Goal: Task Accomplishment & Management: Complete application form

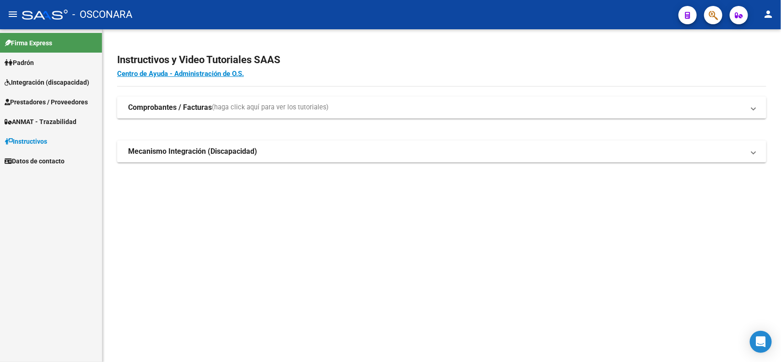
click at [37, 97] on span "Prestadores / Proveedores" at bounding box center [46, 102] width 83 height 10
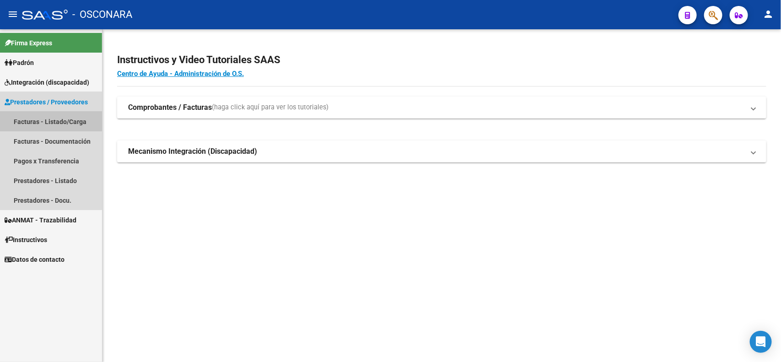
click at [43, 118] on link "Facturas - Listado/Carga" at bounding box center [51, 122] width 102 height 20
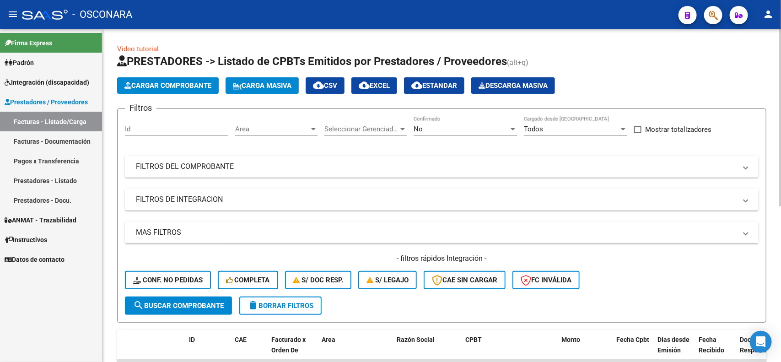
click at [424, 129] on div "No" at bounding box center [461, 129] width 95 height 8
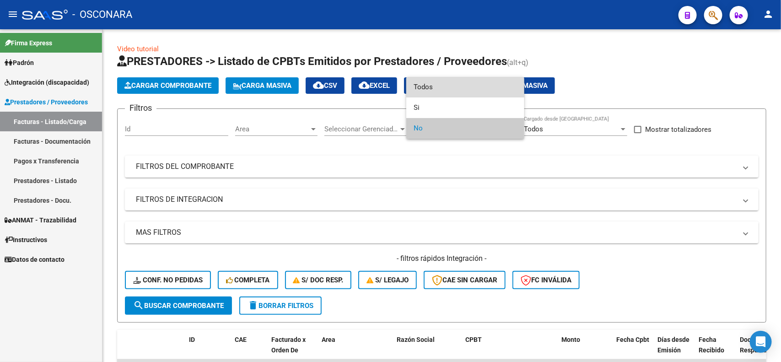
click at [460, 85] on span "Todos" at bounding box center [465, 87] width 103 height 21
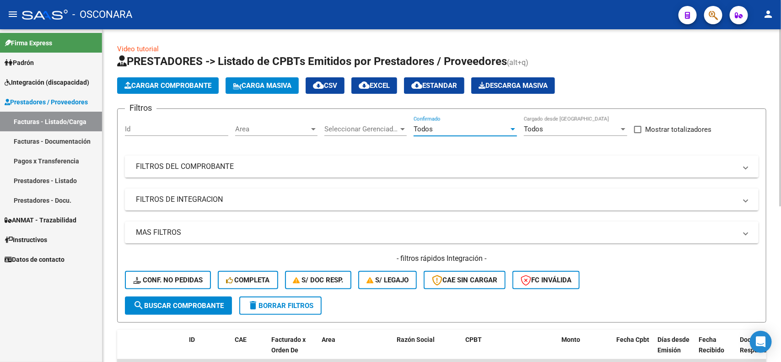
click at [324, 165] on mat-panel-title "FILTROS DEL COMPROBANTE" at bounding box center [436, 167] width 601 height 10
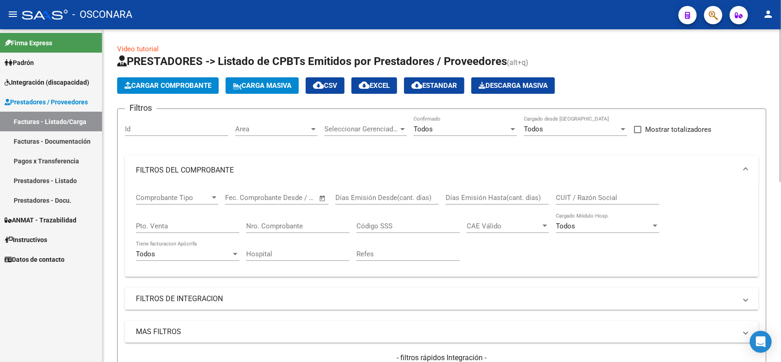
click at [226, 166] on mat-panel-title "FILTROS DEL COMPROBANTE" at bounding box center [436, 170] width 601 height 10
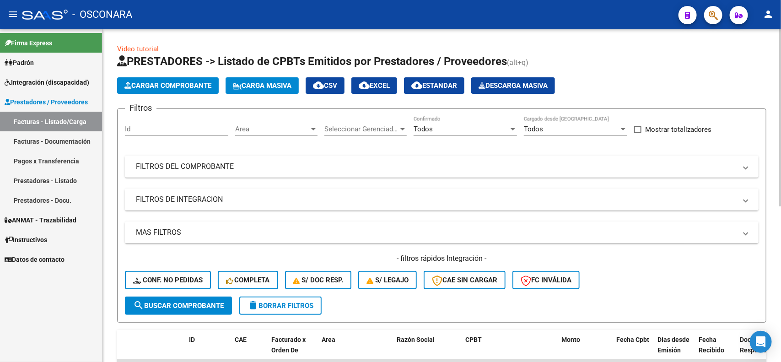
click at [245, 203] on mat-panel-title "FILTROS DE INTEGRACION" at bounding box center [436, 199] width 601 height 10
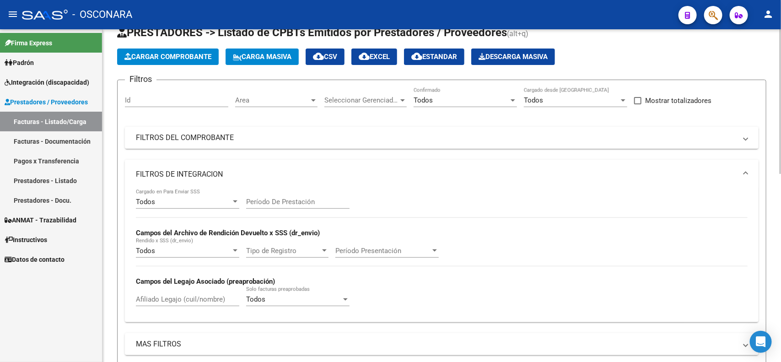
scroll to position [57, 0]
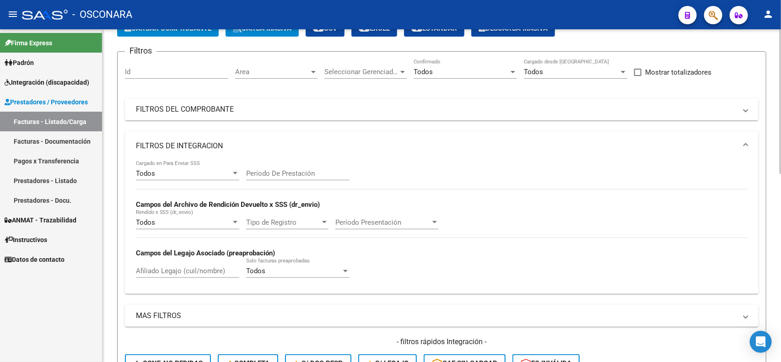
click at [174, 271] on input "Afiliado Legajo (cuil/nombre)" at bounding box center [187, 271] width 103 height 8
paste input "27560605833"
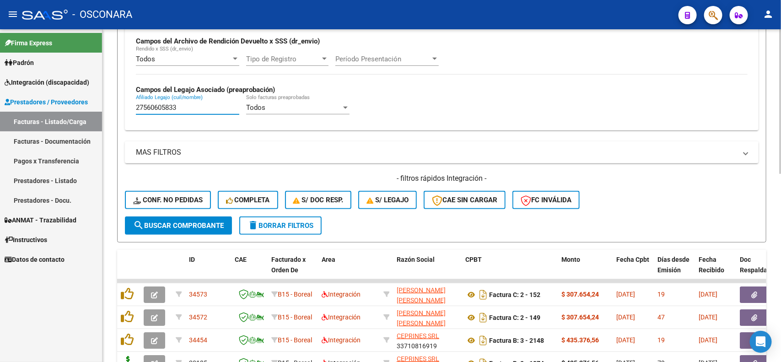
scroll to position [229, 0]
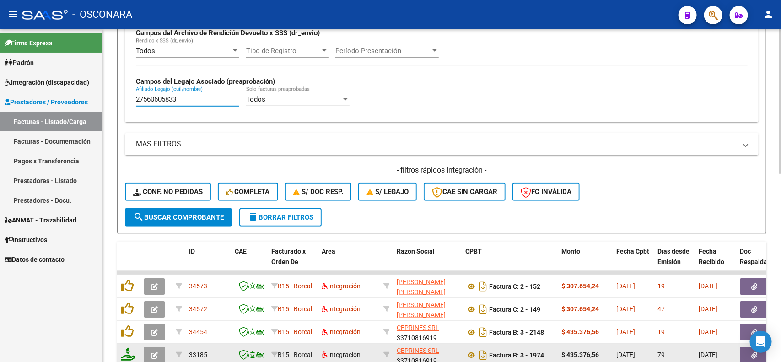
type input "27560605833"
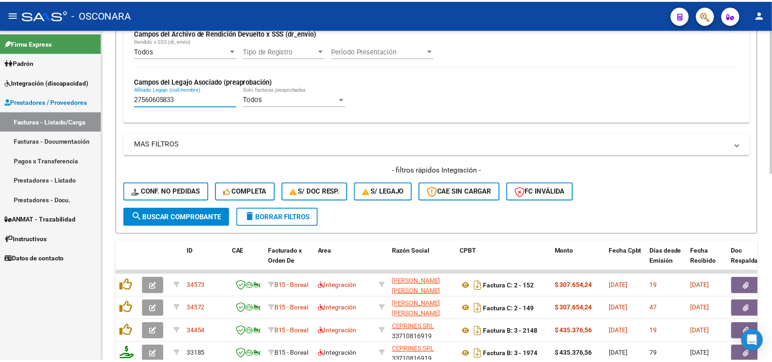
scroll to position [286, 0]
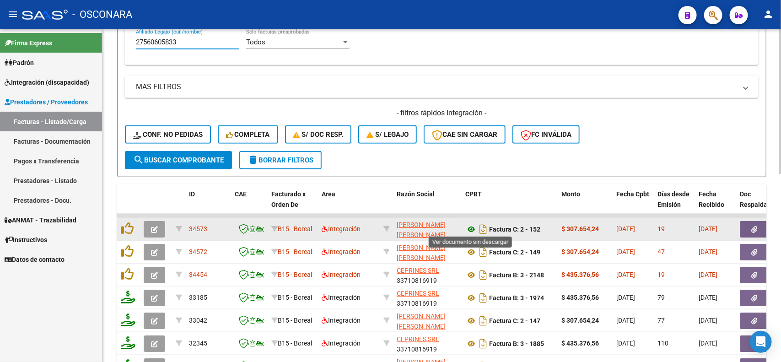
click at [470, 230] on icon at bounding box center [471, 229] width 12 height 11
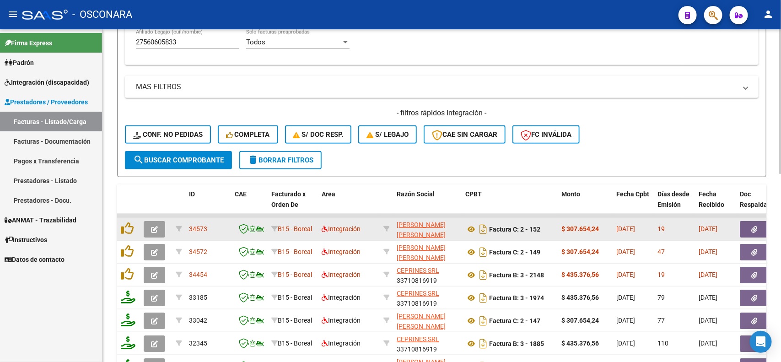
click at [748, 223] on button "button" at bounding box center [754, 229] width 29 height 16
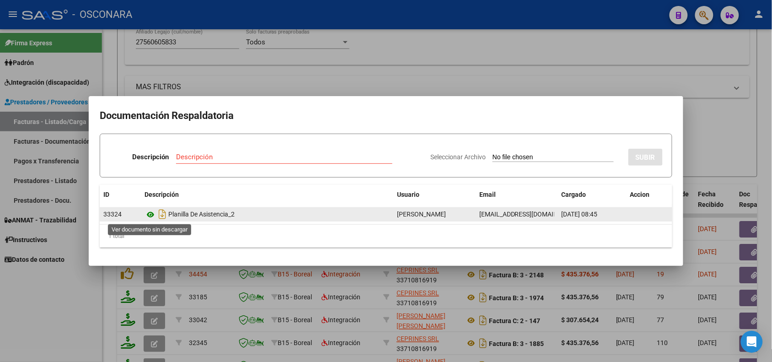
click at [151, 211] on icon at bounding box center [151, 214] width 12 height 11
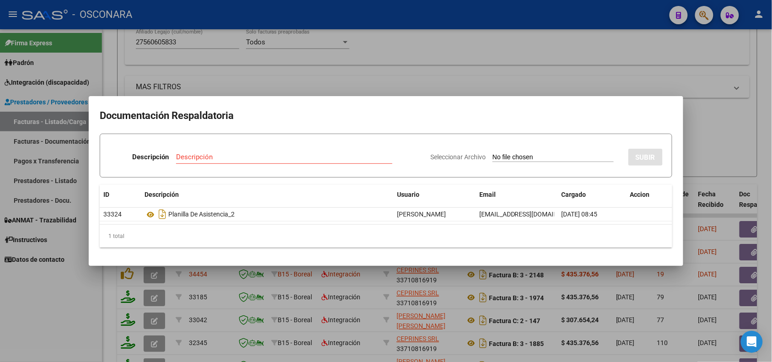
click at [206, 76] on div at bounding box center [386, 181] width 772 height 362
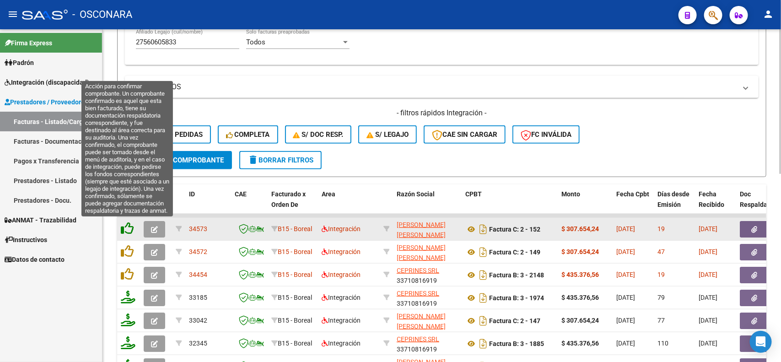
click at [128, 227] on icon at bounding box center [127, 228] width 13 height 13
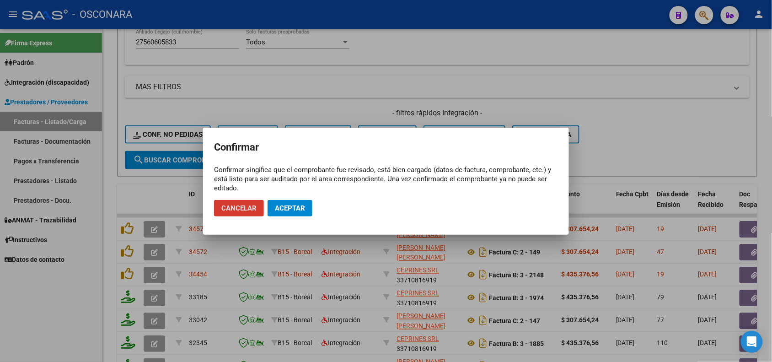
click at [279, 207] on span "Aceptar" at bounding box center [290, 208] width 30 height 8
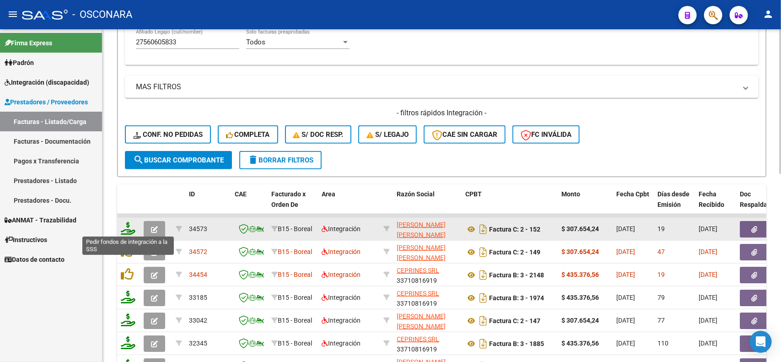
click at [127, 225] on icon at bounding box center [128, 228] width 15 height 13
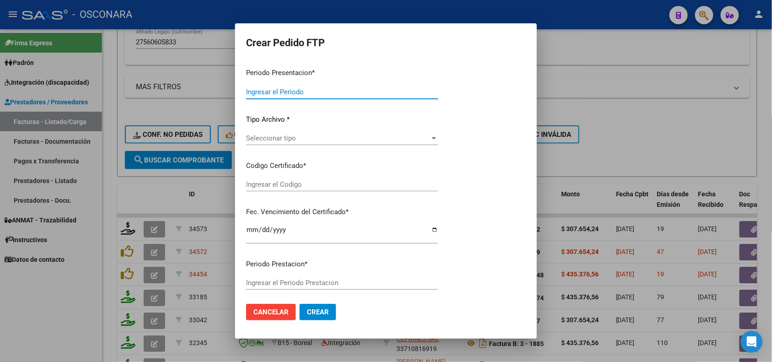
type input "202507"
type input "$ 307.654,24"
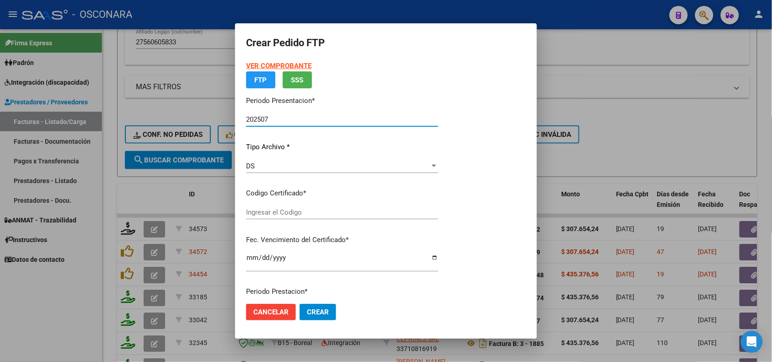
type input "arg01000560605832023090120250901cor234"
type input "2025-09-01"
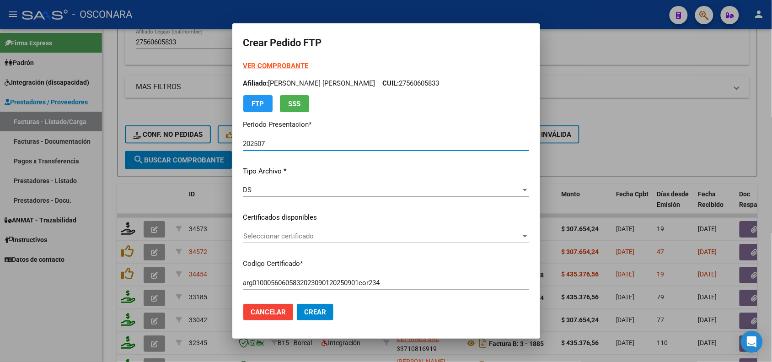
click at [329, 235] on span "Seleccionar certificado" at bounding box center [382, 236] width 278 height 8
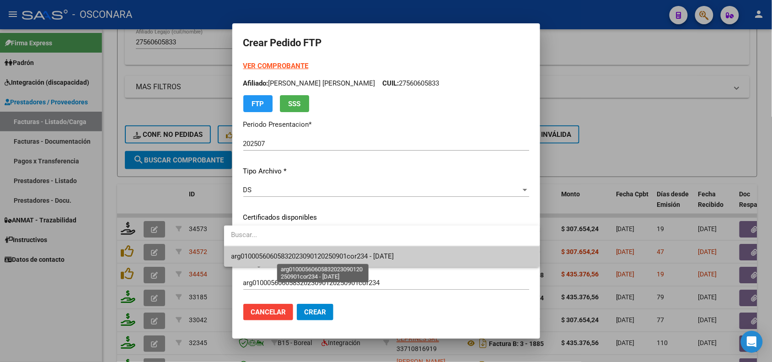
click at [329, 254] on span "arg01000560605832023090120250901cor234 - 2025-09-01" at bounding box center [313, 256] width 163 height 8
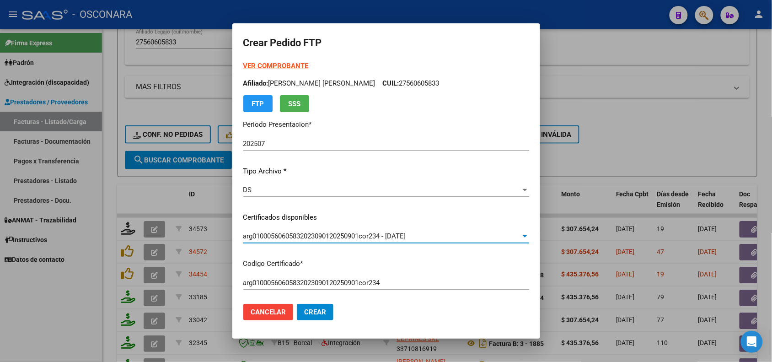
click at [312, 255] on div "VER COMPROBANTE ARCA Padrón Afiliado: CRUZ GIMENEZ ANALIA GUADALUPE CUIL: 27560…" at bounding box center [386, 210] width 286 height 299
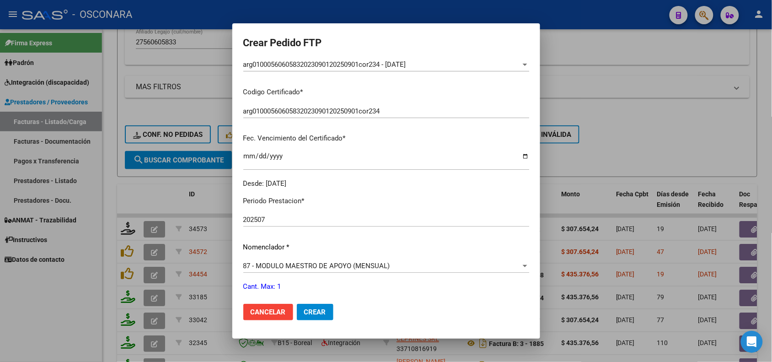
scroll to position [229, 0]
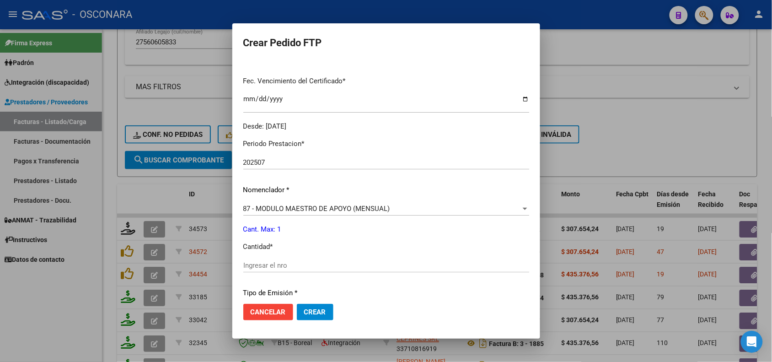
click at [255, 264] on input "Ingresar el nro" at bounding box center [386, 265] width 286 height 8
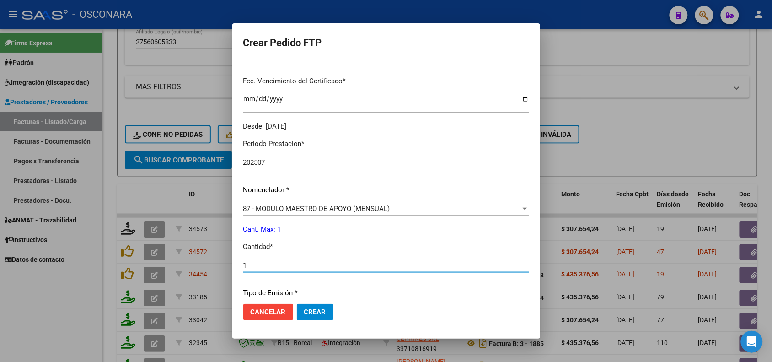
type input "1"
click at [289, 243] on p "Cantidad *" at bounding box center [386, 247] width 286 height 11
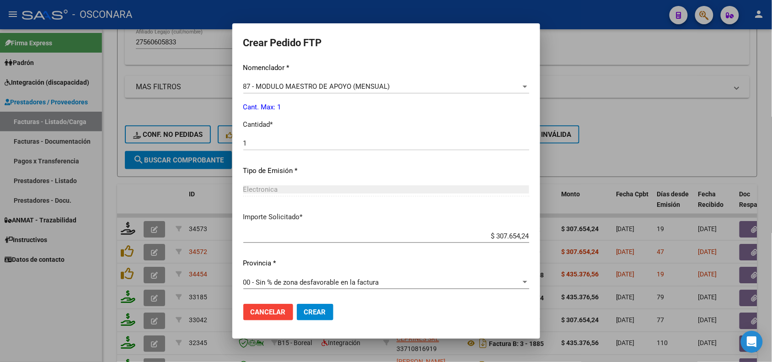
scroll to position [352, 0]
click at [316, 317] on button "Crear" at bounding box center [315, 312] width 37 height 16
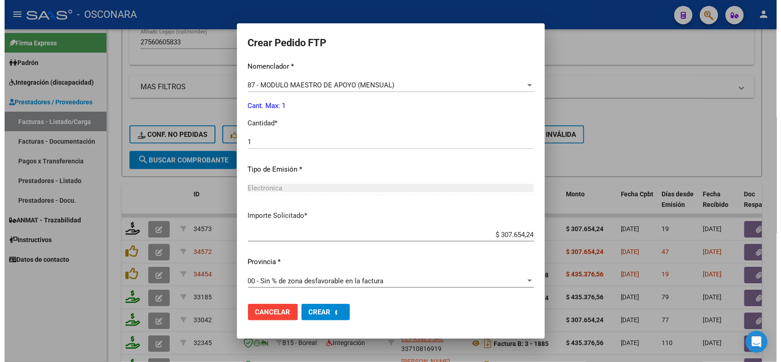
scroll to position [0, 0]
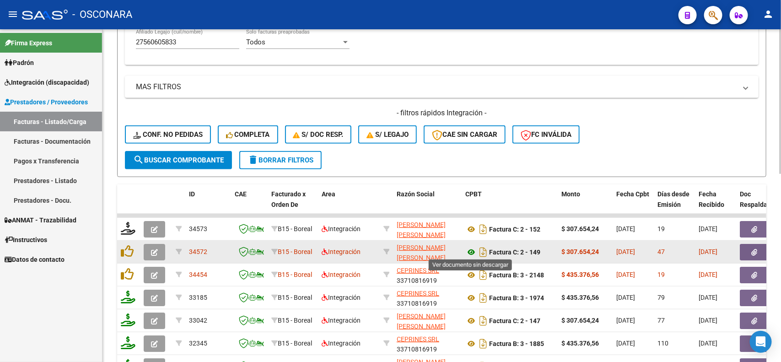
click at [472, 252] on icon at bounding box center [471, 252] width 12 height 11
click at [756, 253] on span "button" at bounding box center [755, 252] width 6 height 8
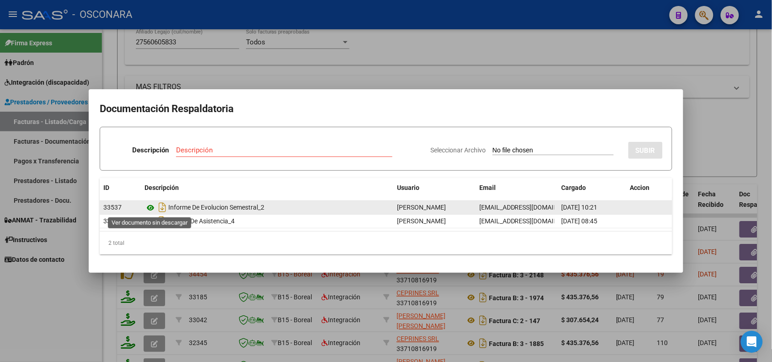
click at [149, 209] on icon at bounding box center [151, 207] width 12 height 11
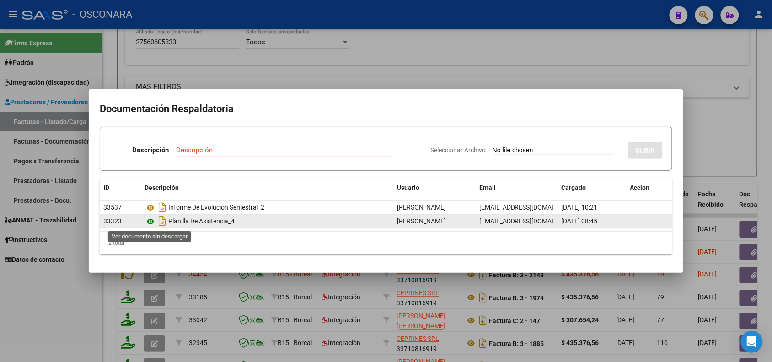
click at [147, 223] on icon at bounding box center [151, 221] width 12 height 11
click at [149, 223] on icon at bounding box center [151, 221] width 12 height 11
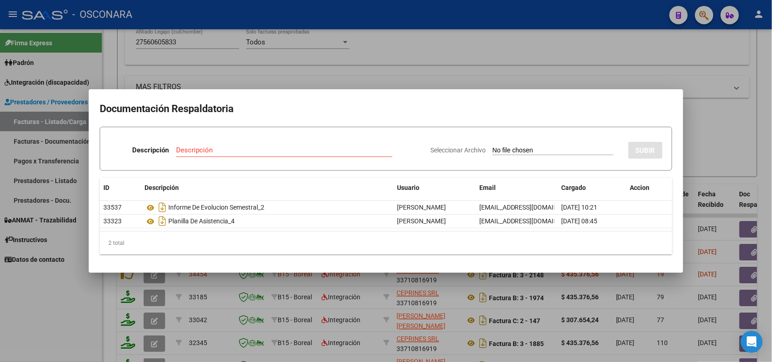
click at [308, 294] on div at bounding box center [386, 181] width 772 height 362
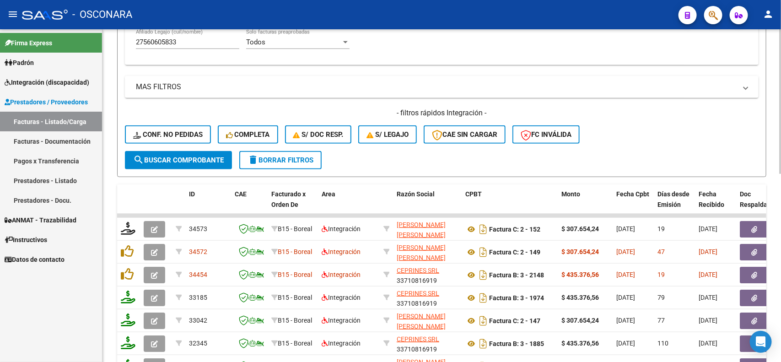
click at [164, 43] on input "27560605833" at bounding box center [187, 42] width 103 height 8
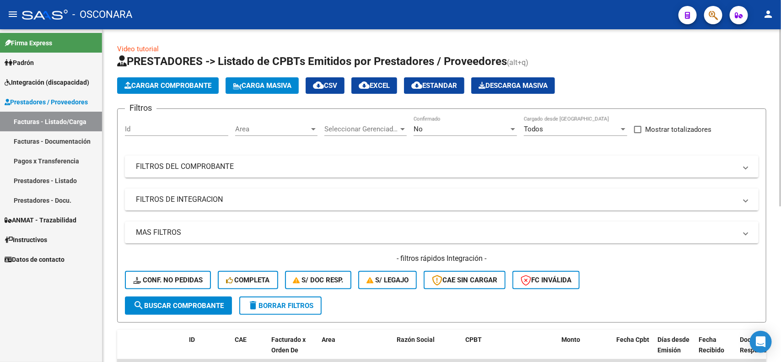
click at [188, 204] on mat-expansion-panel-header "FILTROS DE INTEGRACION" at bounding box center [442, 200] width 634 height 22
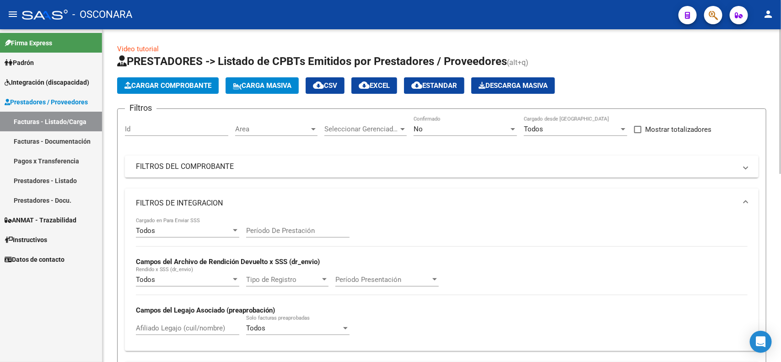
click at [168, 329] on input "Afiliado Legajo (cuil/nombre)" at bounding box center [187, 328] width 103 height 8
paste input "27560605833"
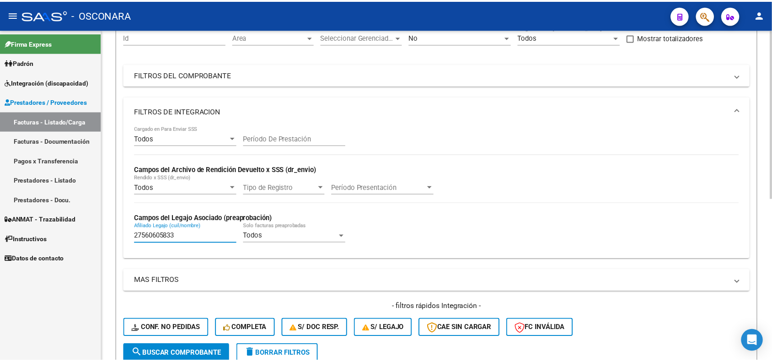
scroll to position [318, 0]
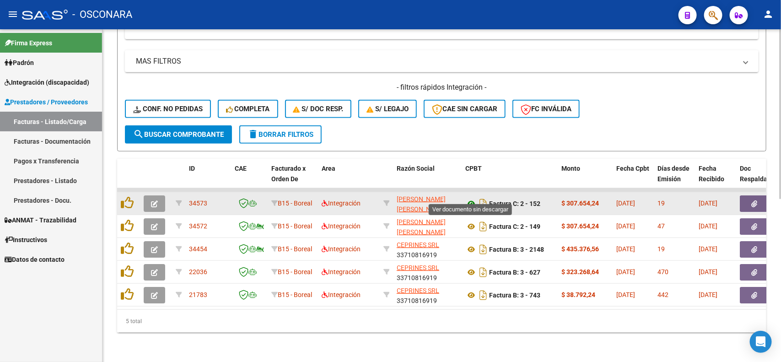
type input "27560605833"
click at [470, 198] on icon at bounding box center [471, 203] width 12 height 11
click at [745, 195] on button "button" at bounding box center [754, 203] width 29 height 16
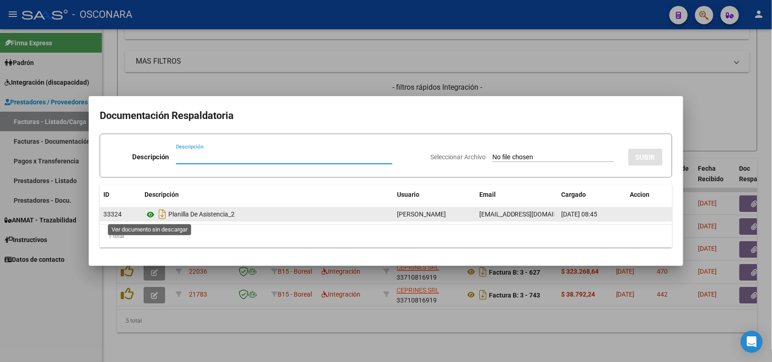
click at [147, 214] on icon at bounding box center [151, 214] width 12 height 11
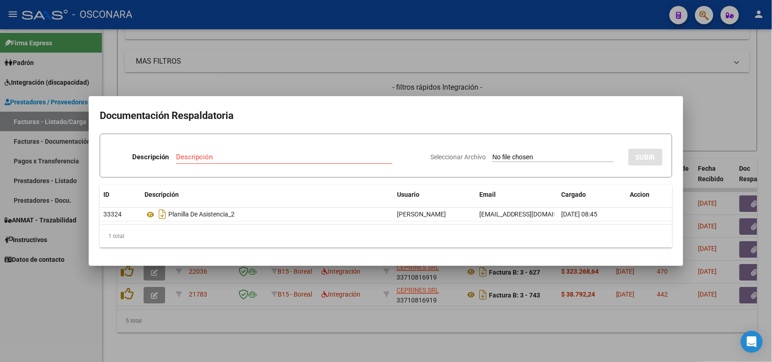
click at [202, 43] on div at bounding box center [386, 181] width 772 height 362
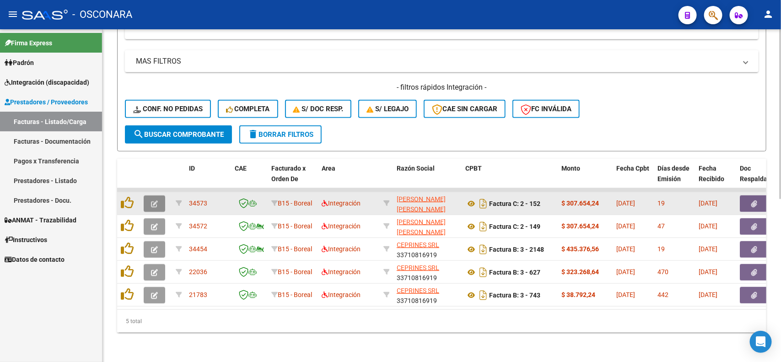
click at [157, 200] on icon "button" at bounding box center [154, 203] width 7 height 7
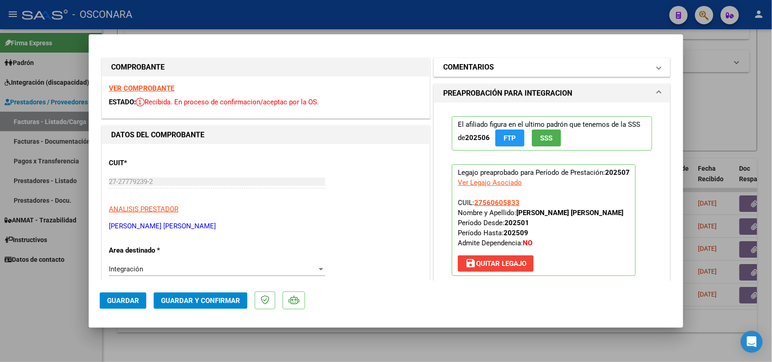
click at [484, 69] on h1 "COMENTARIOS" at bounding box center [468, 67] width 51 height 11
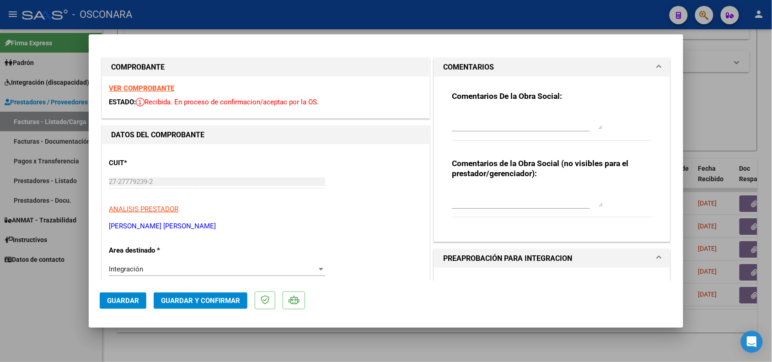
click at [480, 115] on textarea at bounding box center [527, 120] width 151 height 18
drag, startPoint x: 448, startPoint y: 113, endPoint x: 598, endPoint y: 140, distance: 152.4
click at [598, 140] on div "Comentarios De la Obra Social: 20/08 No cumple horario total autorizado (hasta …" at bounding box center [552, 120] width 200 height 59
type textarea "20/08 No cumple [PERSON_NAME] total autorizado (hasta las 17 hs, 4 hs diarias).…"
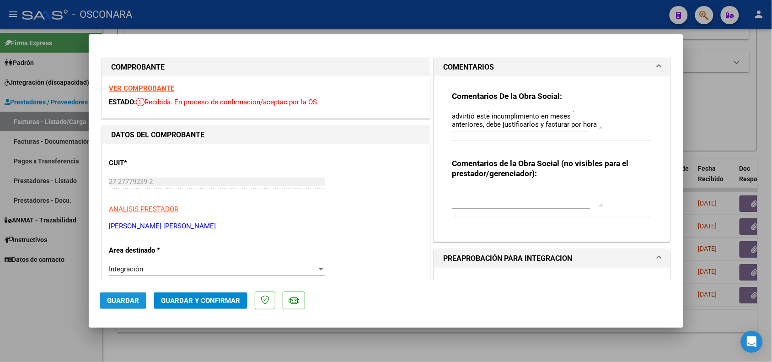
click at [122, 297] on span "Guardar" at bounding box center [123, 301] width 32 height 8
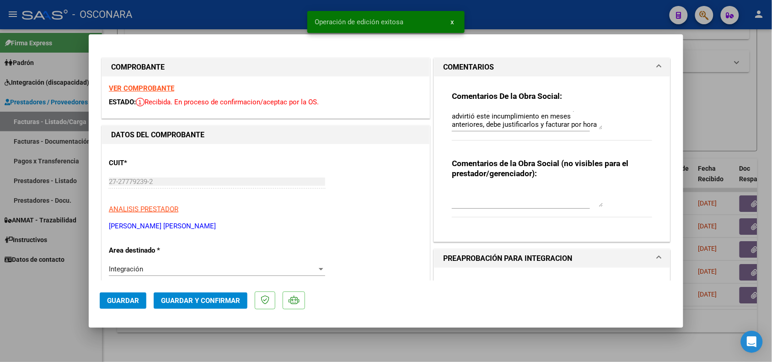
click at [73, 303] on div at bounding box center [386, 181] width 772 height 362
type input "$ 0,00"
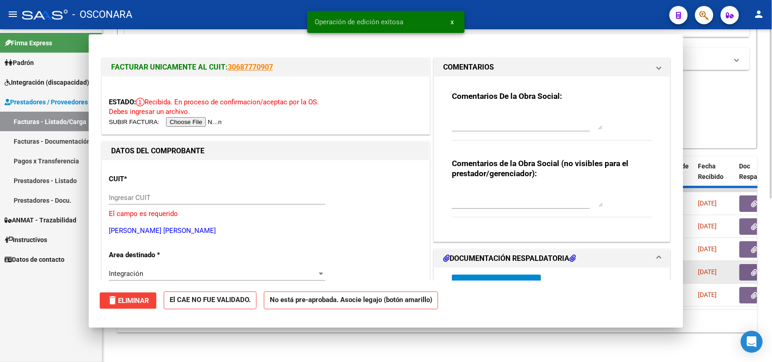
scroll to position [0, 0]
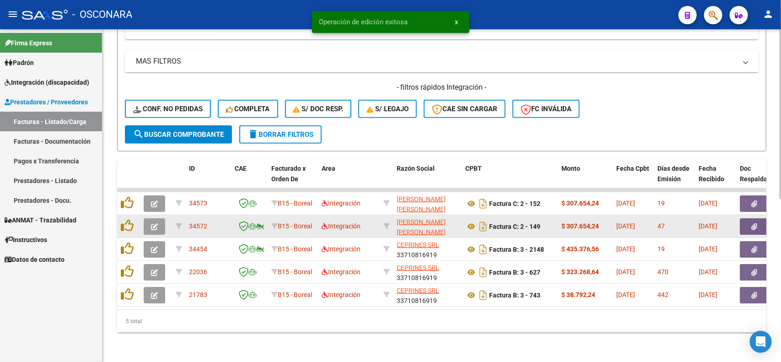
click at [155, 223] on icon "button" at bounding box center [154, 226] width 7 height 7
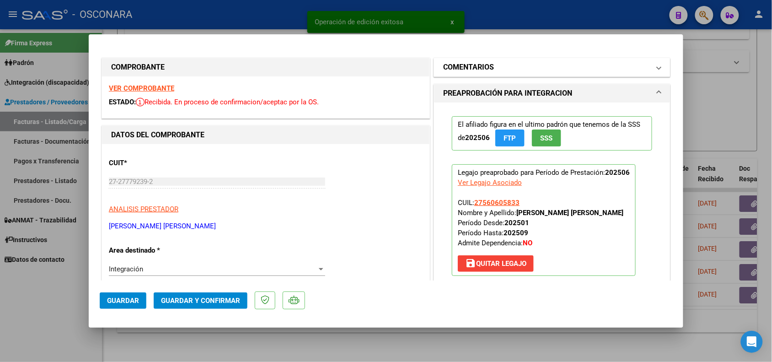
click at [529, 63] on mat-panel-title "COMENTARIOS" at bounding box center [546, 67] width 207 height 11
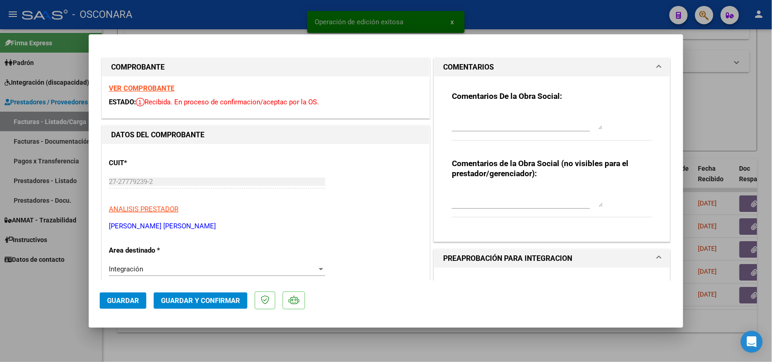
click at [495, 123] on textarea at bounding box center [527, 120] width 151 height 18
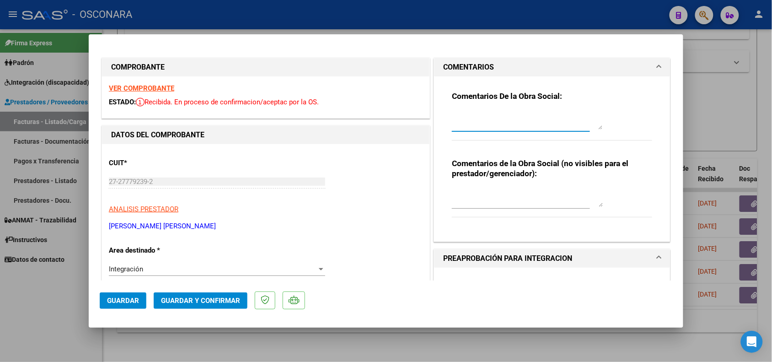
paste textarea "20/08 No cumple [PERSON_NAME] total autorizado (hasta las 17 hs, 4 hs diarias).…"
type textarea "20/08 No cumple [PERSON_NAME] total autorizado (hasta las 17 hs, 4 hs diarias).…"
click at [124, 296] on button "Guardar" at bounding box center [123, 300] width 47 height 16
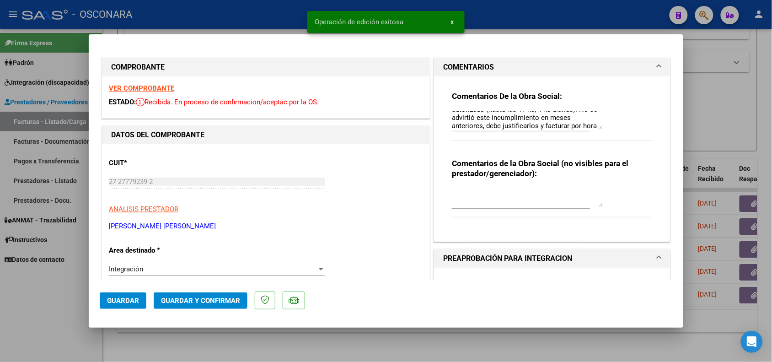
click at [43, 307] on div at bounding box center [386, 181] width 772 height 362
type input "$ 0,00"
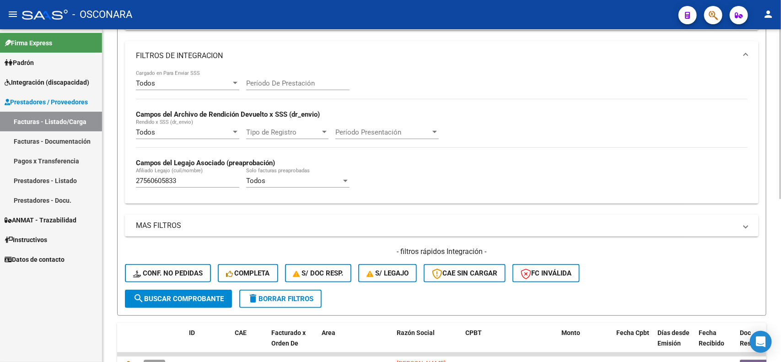
scroll to position [147, 0]
click at [164, 182] on input "27560605833" at bounding box center [187, 181] width 103 height 8
paste input "0535983861"
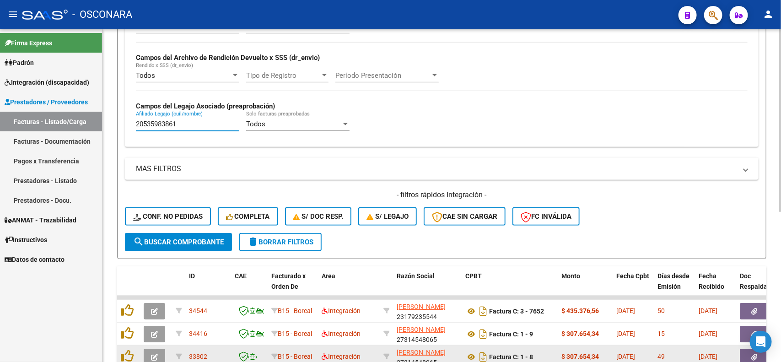
type input "20535983861"
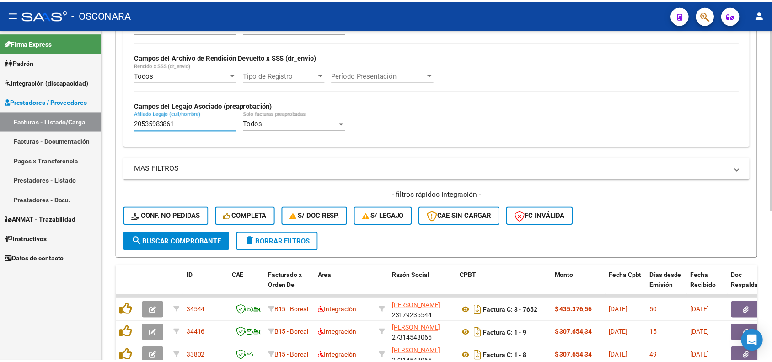
scroll to position [261, 0]
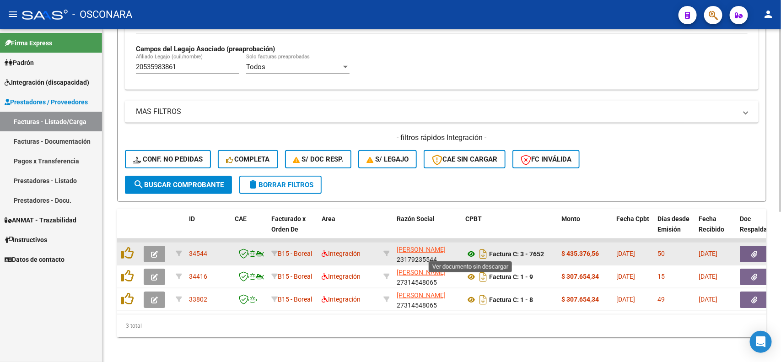
click at [468, 249] on icon at bounding box center [471, 253] width 12 height 11
click at [752, 251] on icon "button" at bounding box center [755, 254] width 6 height 7
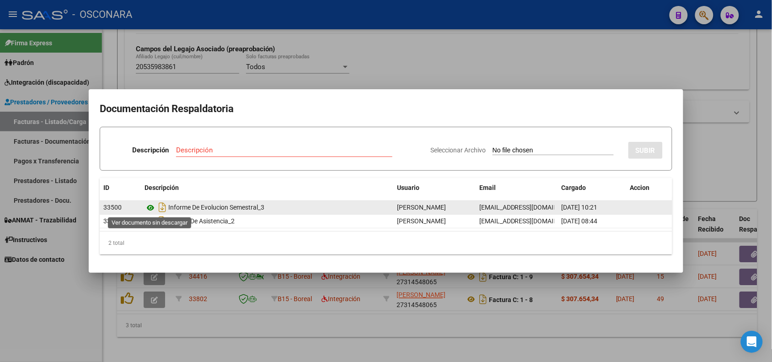
click at [148, 209] on icon at bounding box center [151, 207] width 12 height 11
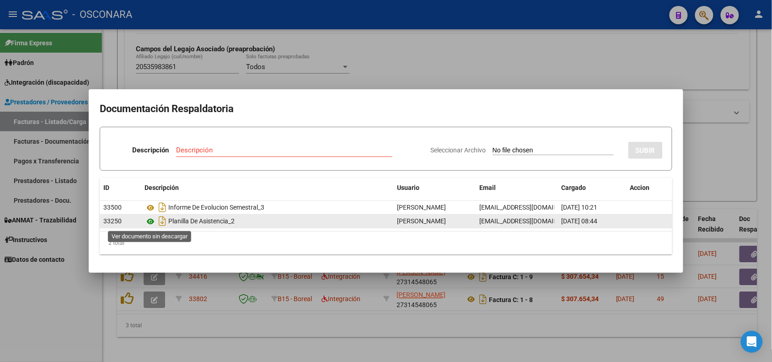
click at [150, 225] on icon at bounding box center [151, 221] width 12 height 11
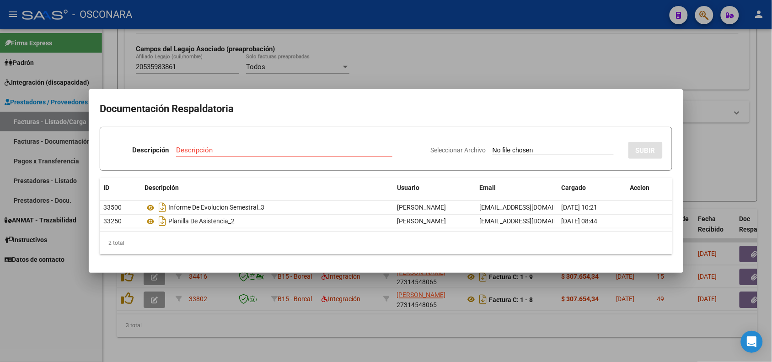
click at [196, 287] on div at bounding box center [386, 181] width 772 height 362
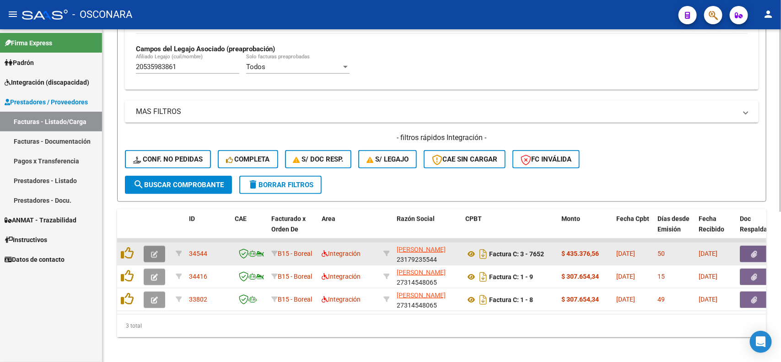
click at [148, 249] on button "button" at bounding box center [155, 254] width 22 height 16
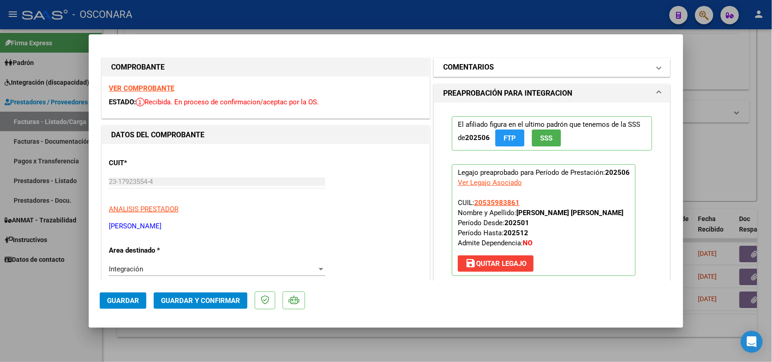
click at [492, 69] on mat-panel-title "COMENTARIOS" at bounding box center [546, 67] width 207 height 11
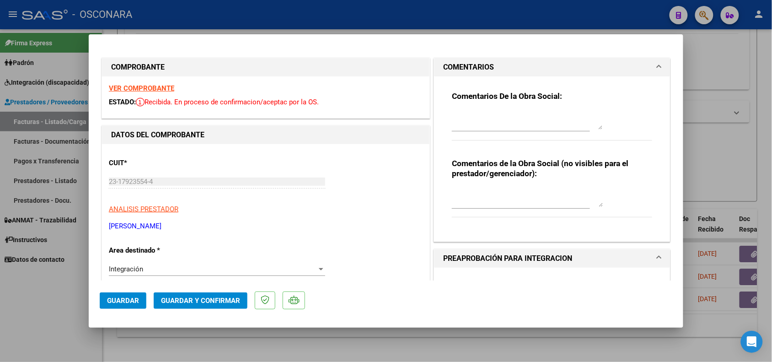
click at [479, 113] on textarea at bounding box center [527, 120] width 151 height 18
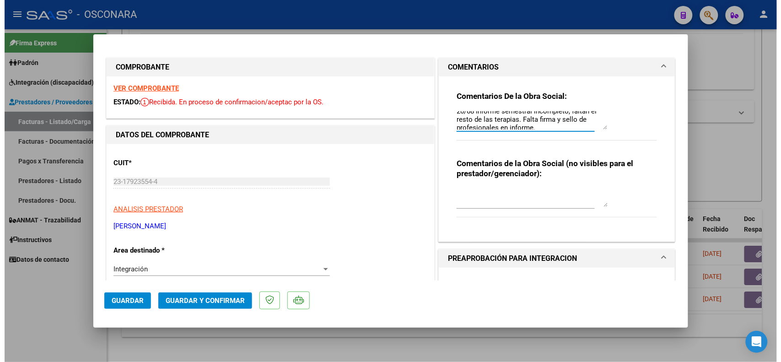
scroll to position [0, 0]
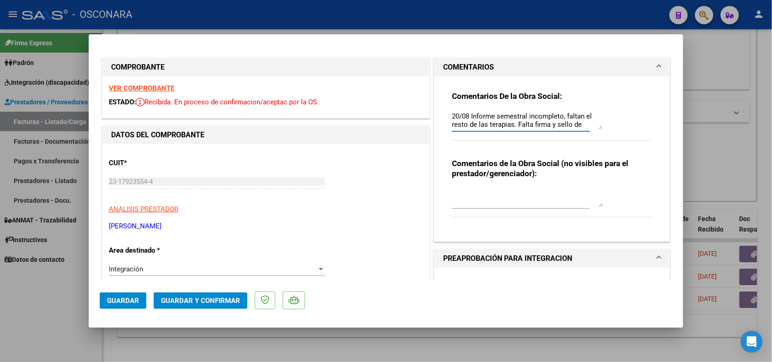
drag, startPoint x: 527, startPoint y: 126, endPoint x: 428, endPoint y: 94, distance: 104.2
click at [432, 94] on div "COMENTARIOS Comentarios De la Obra Social: 20/08 Informe semestral incompleto, …" at bounding box center [552, 150] width 241 height 185
type textarea "20/08 Informe semestral incompleto, faltan el resto de las terapias. Falta firm…"
click at [126, 297] on span "Guardar" at bounding box center [123, 301] width 32 height 8
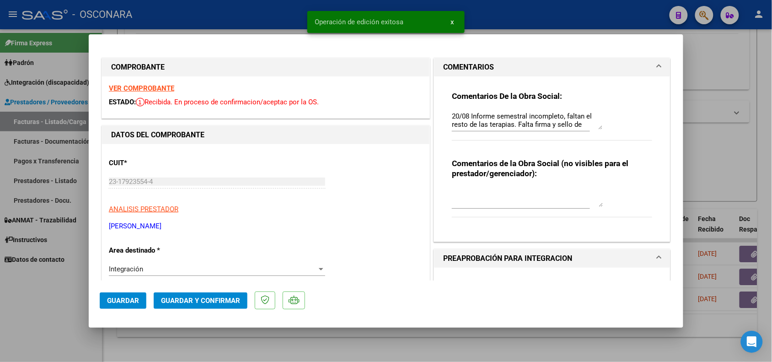
click at [58, 296] on div at bounding box center [386, 181] width 772 height 362
type input "$ 0,00"
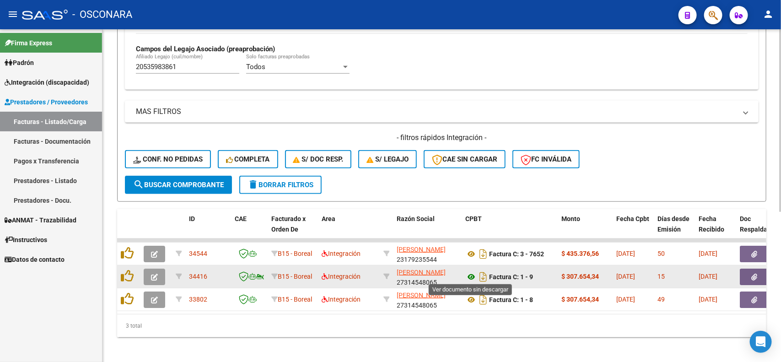
click at [470, 278] on icon at bounding box center [471, 276] width 12 height 11
click at [755, 277] on icon "button" at bounding box center [755, 277] width 6 height 7
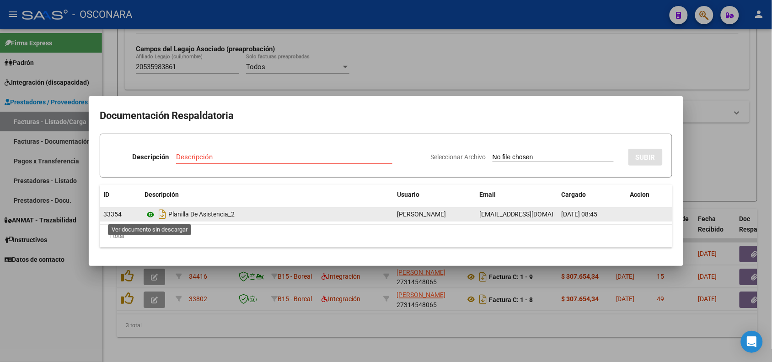
click at [152, 218] on icon at bounding box center [151, 214] width 12 height 11
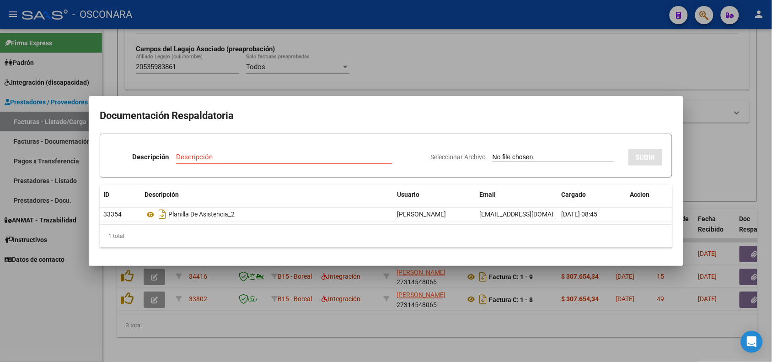
click at [215, 275] on div at bounding box center [386, 181] width 772 height 362
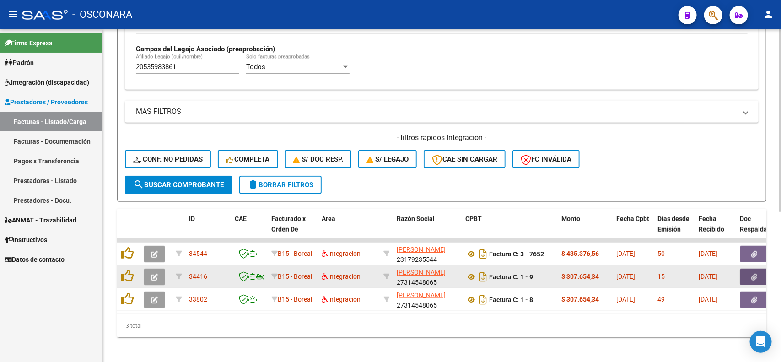
click at [746, 274] on button "button" at bounding box center [754, 277] width 29 height 16
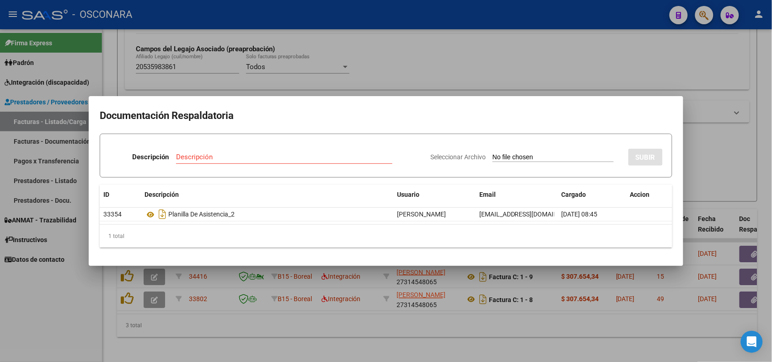
click at [737, 145] on div at bounding box center [386, 181] width 772 height 362
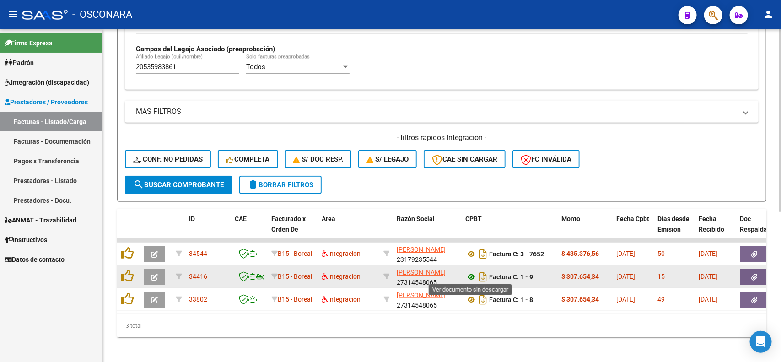
click at [470, 273] on icon at bounding box center [471, 276] width 12 height 11
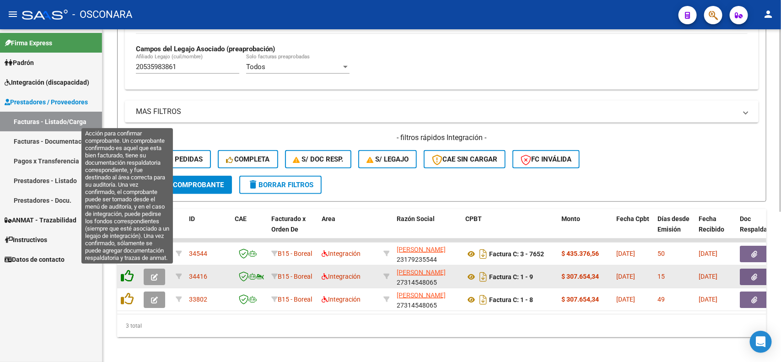
click at [129, 277] on icon at bounding box center [127, 276] width 13 height 13
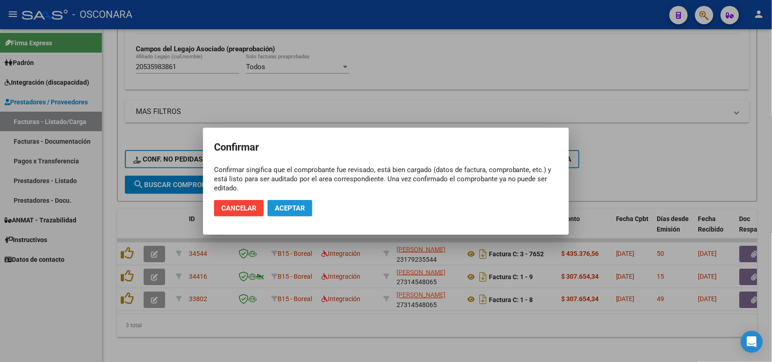
click at [290, 204] on span "Aceptar" at bounding box center [290, 208] width 30 height 8
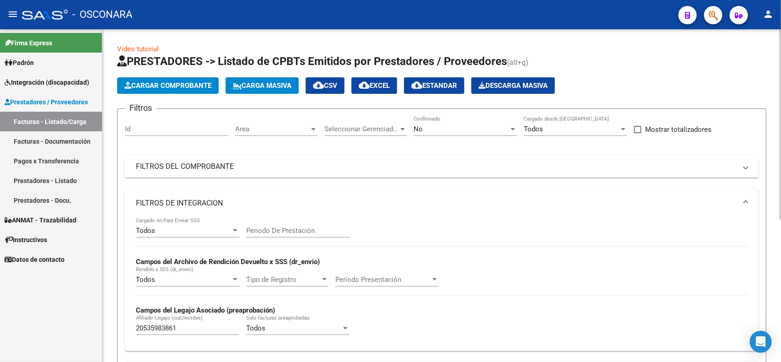
click at [441, 134] on div "No Confirmado" at bounding box center [465, 126] width 103 height 20
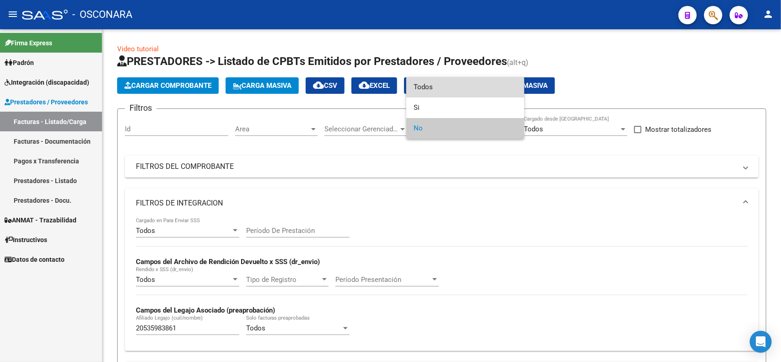
click at [445, 88] on span "Todos" at bounding box center [465, 87] width 103 height 21
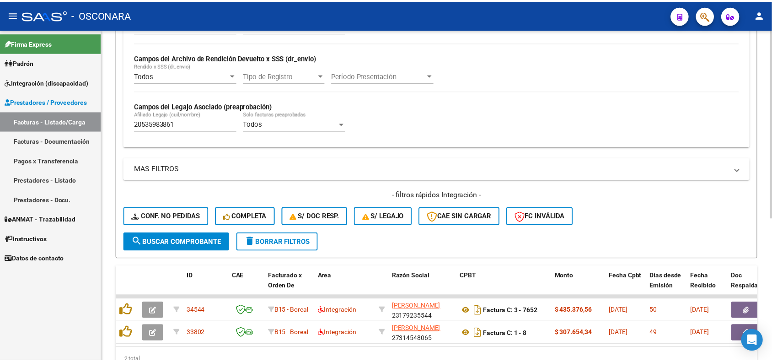
scroll to position [229, 0]
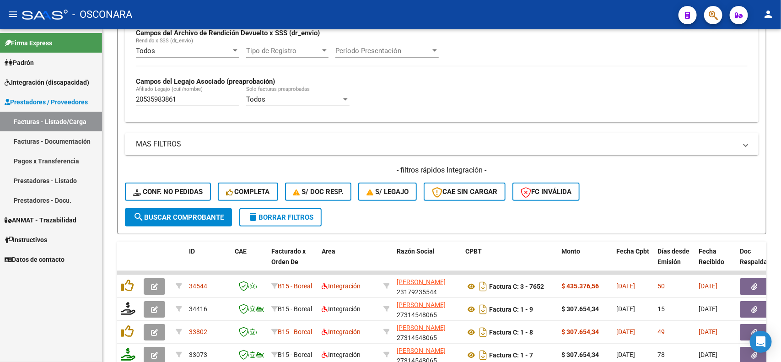
click at [123, 309] on div at bounding box center [390, 181] width 781 height 362
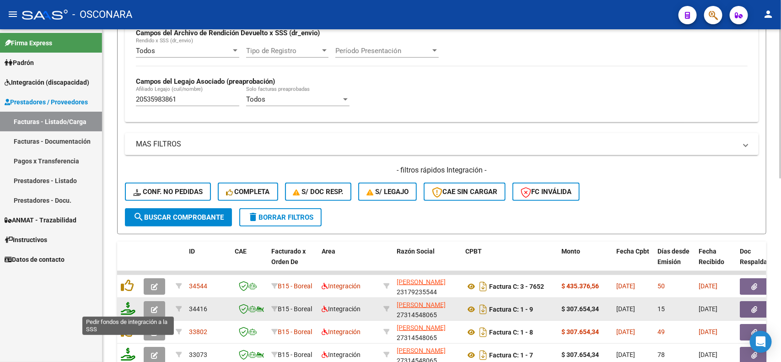
click at [126, 309] on icon at bounding box center [128, 308] width 15 height 13
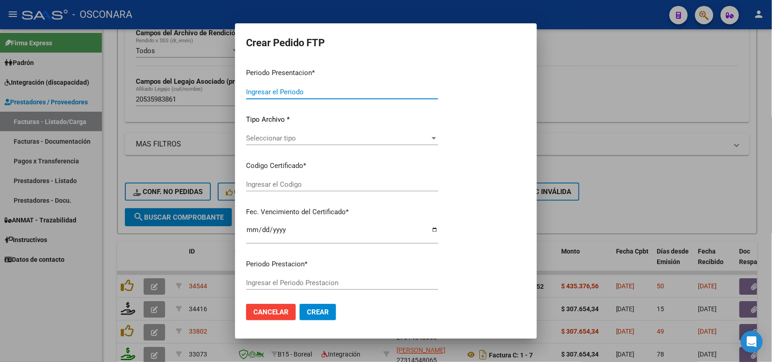
type input "202507"
type input "$ 307.654,34"
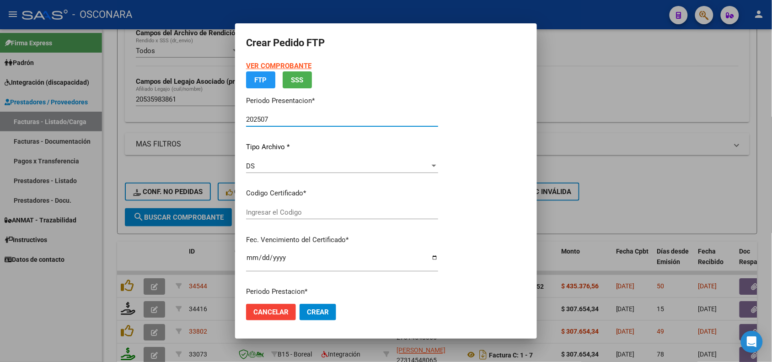
type input "ARG02000535983862024101520271015SJN261"
type input "[DATE]"
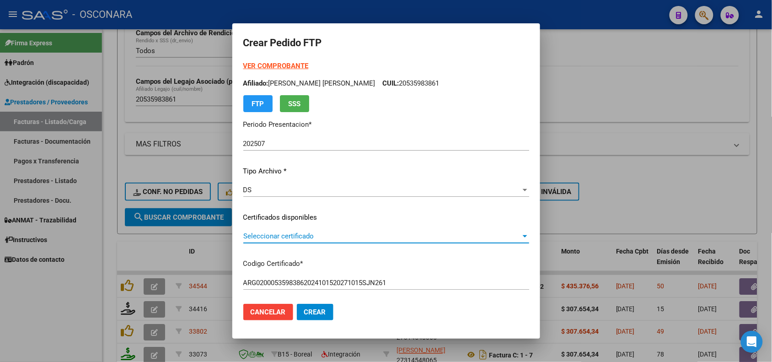
click at [301, 234] on span "Seleccionar certificado" at bounding box center [382, 236] width 278 height 8
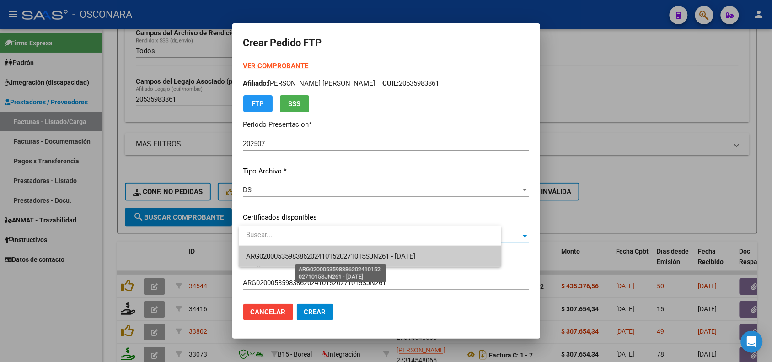
click at [300, 253] on span "ARG02000535983862024101520271015SJN261 - [DATE]" at bounding box center [330, 256] width 169 height 8
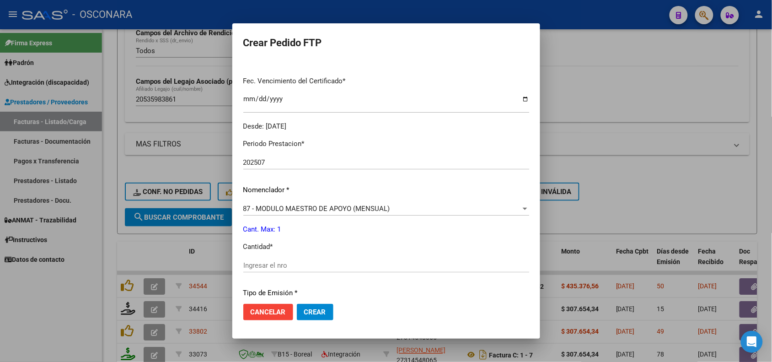
click at [277, 264] on input "Ingresar el nro" at bounding box center [386, 265] width 286 height 8
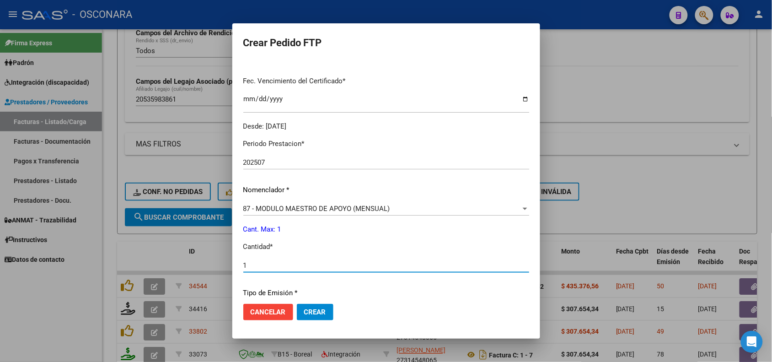
type input "1"
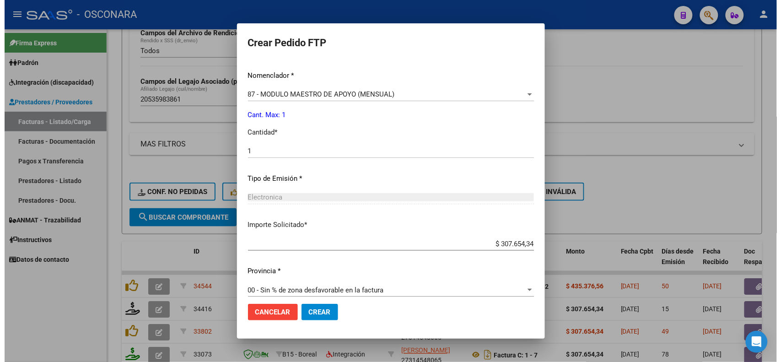
scroll to position [352, 0]
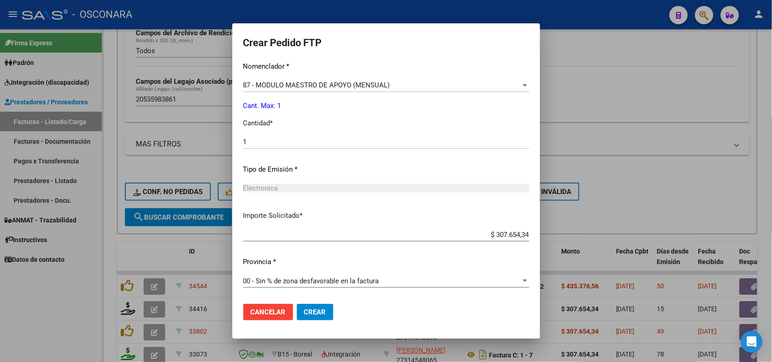
click at [312, 316] on button "Crear" at bounding box center [315, 312] width 37 height 16
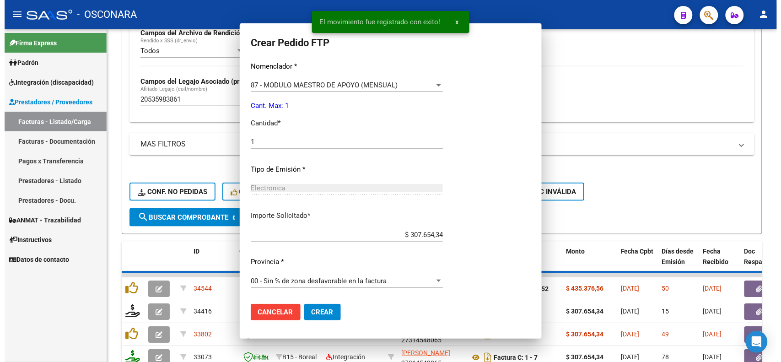
scroll to position [0, 0]
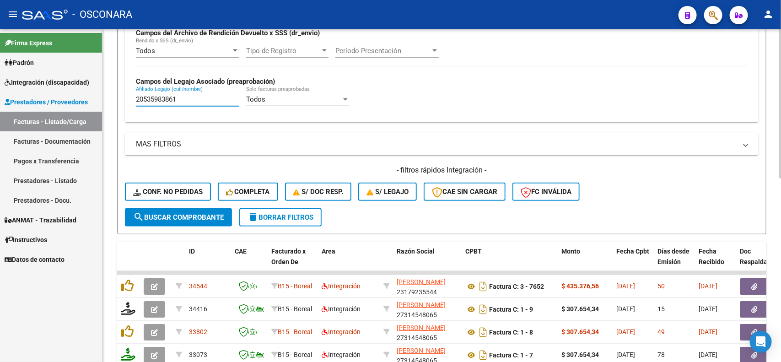
click at [158, 97] on input "20535983861" at bounding box center [187, 99] width 103 height 8
paste input "29420146"
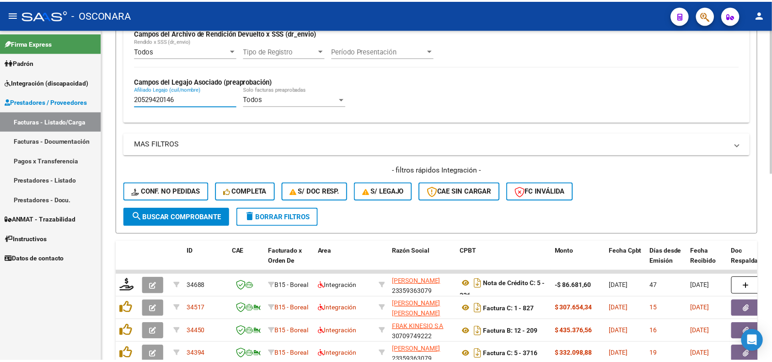
scroll to position [286, 0]
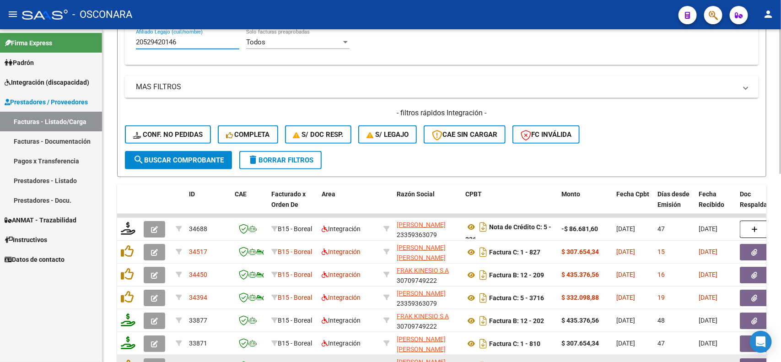
type input "20529420146"
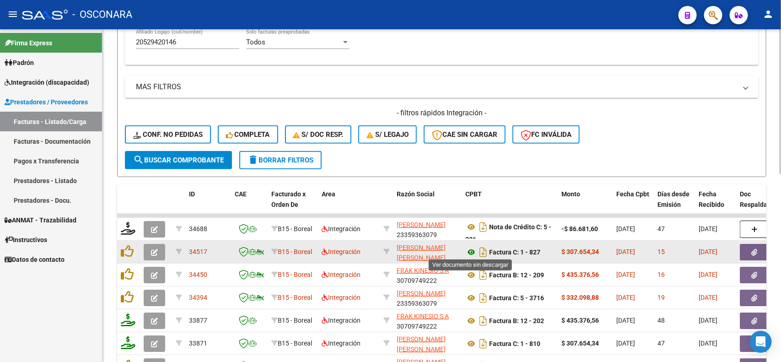
click at [468, 254] on icon at bounding box center [471, 252] width 12 height 11
click at [744, 249] on button "button" at bounding box center [754, 252] width 29 height 16
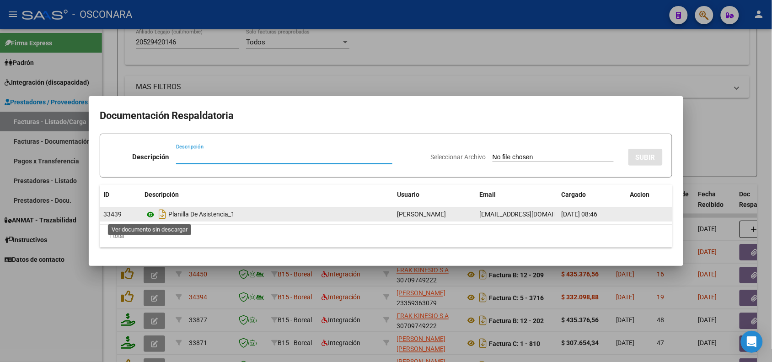
click at [155, 214] on icon at bounding box center [151, 214] width 12 height 11
